Goal: Transaction & Acquisition: Purchase product/service

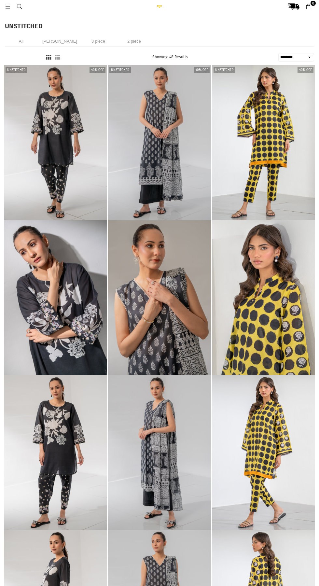
select select "******"
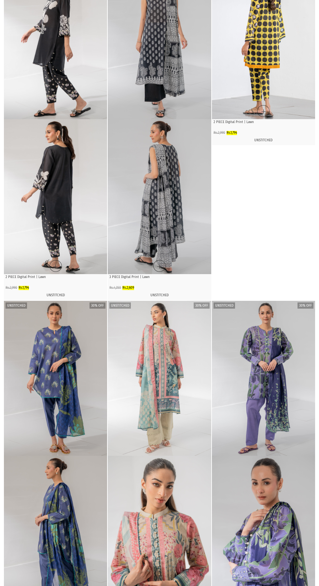
scroll to position [568, 0]
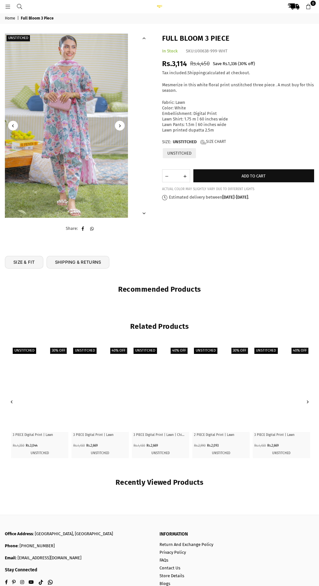
click at [50, 149] on img at bounding box center [66, 126] width 123 height 184
